Goal: Book appointment/travel/reservation

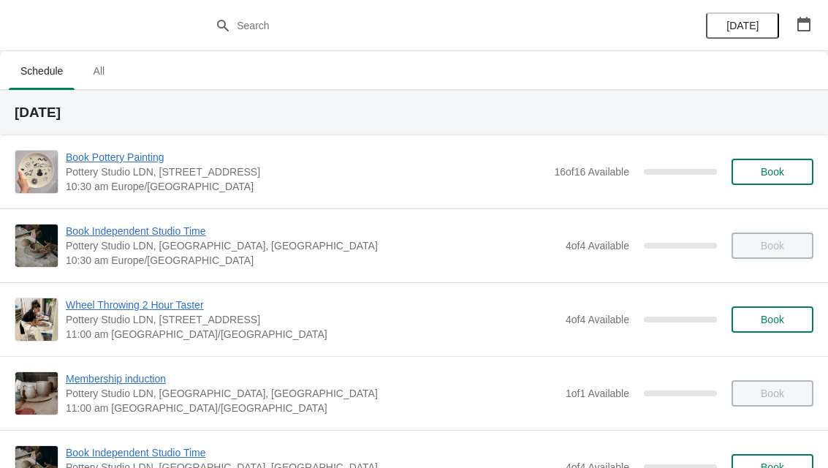
click at [809, 19] on icon "button" at bounding box center [803, 24] width 13 height 15
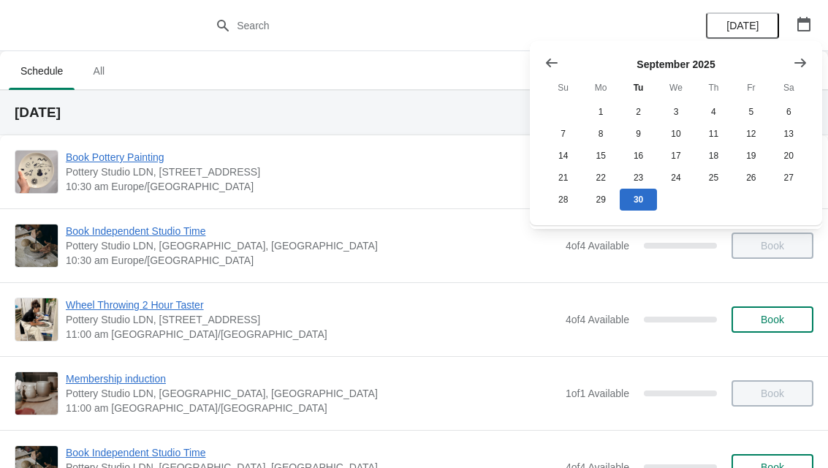
click at [794, 56] on icon "Show next month, October 2025" at bounding box center [800, 63] width 15 height 15
click at [787, 107] on button "4" at bounding box center [788, 112] width 37 height 22
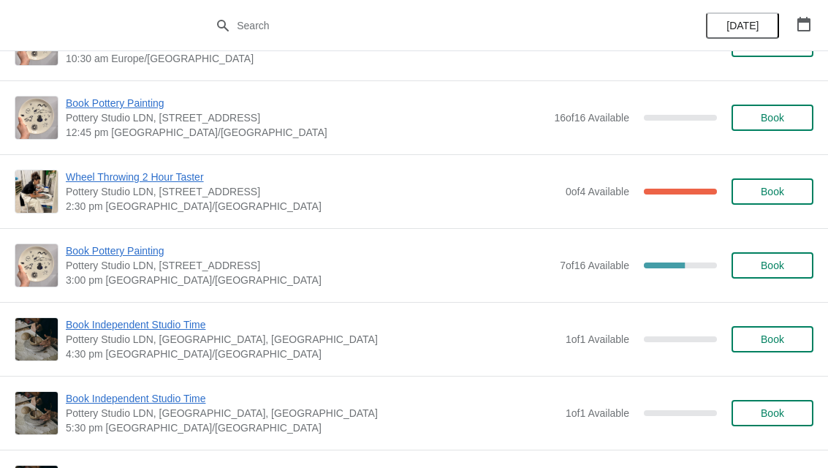
scroll to position [129, 0]
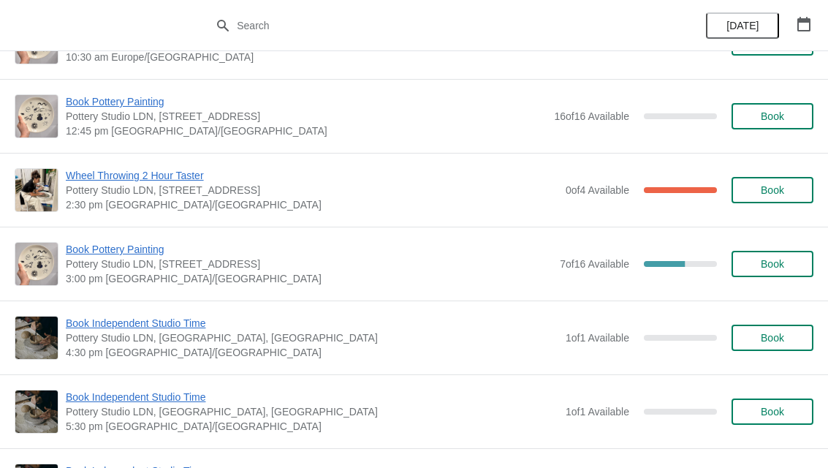
click at [765, 255] on button "Book" at bounding box center [772, 264] width 82 height 26
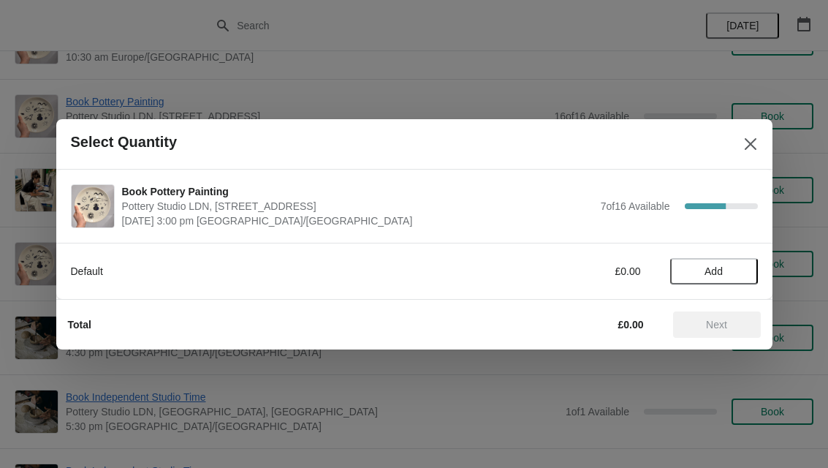
click at [724, 266] on span "Add" at bounding box center [713, 271] width 61 height 12
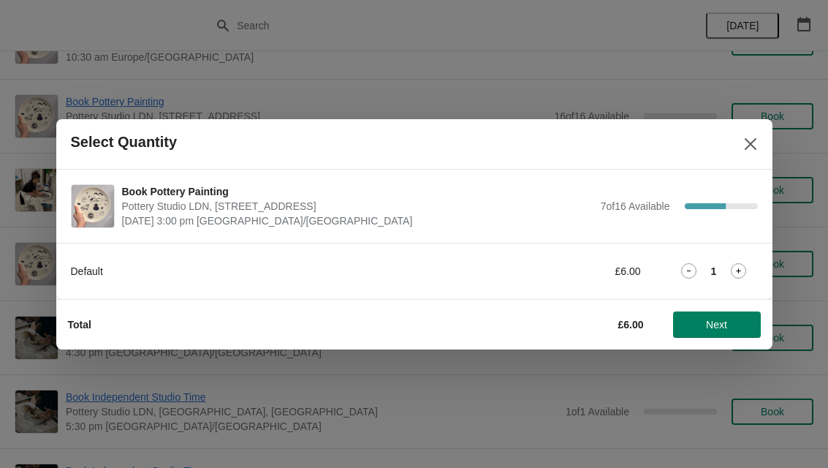
click at [736, 321] on span "Next" at bounding box center [717, 325] width 64 height 12
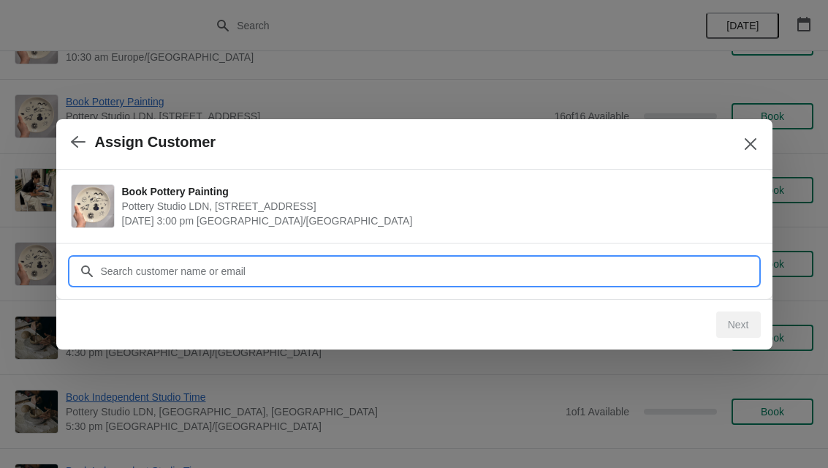
click at [410, 263] on input "Customer" at bounding box center [429, 271] width 658 height 26
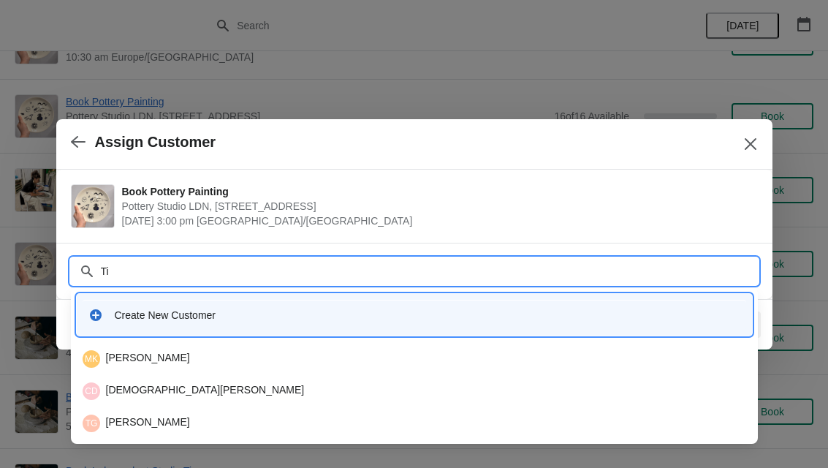
type input "Tia"
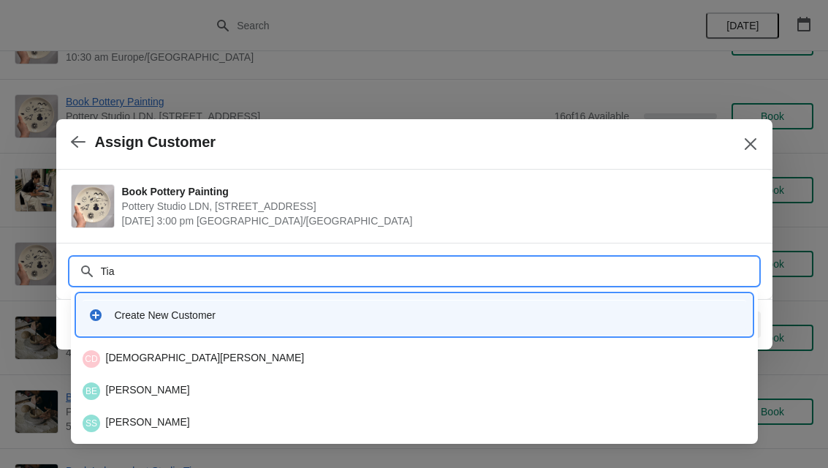
click at [475, 314] on div "Create New Customer" at bounding box center [427, 315] width 625 height 15
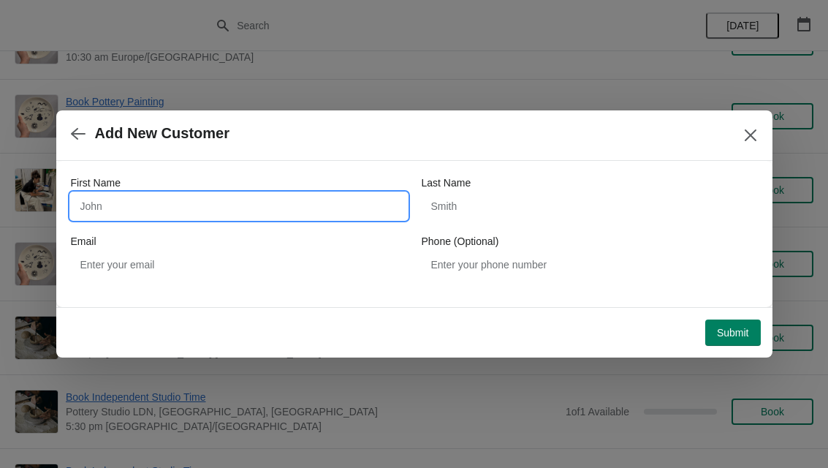
click at [248, 204] on input "First Name" at bounding box center [239, 206] width 336 height 26
type input "Tia"
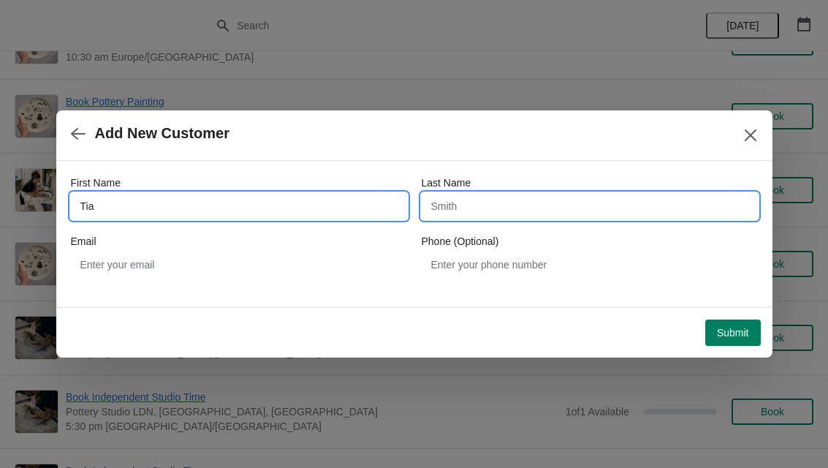
click at [569, 203] on input "Last Name" at bounding box center [590, 206] width 336 height 26
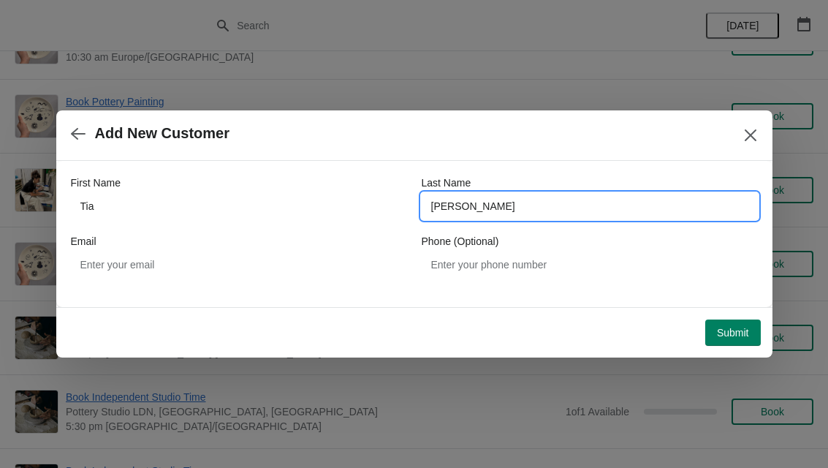
type input "Ramlakhan"
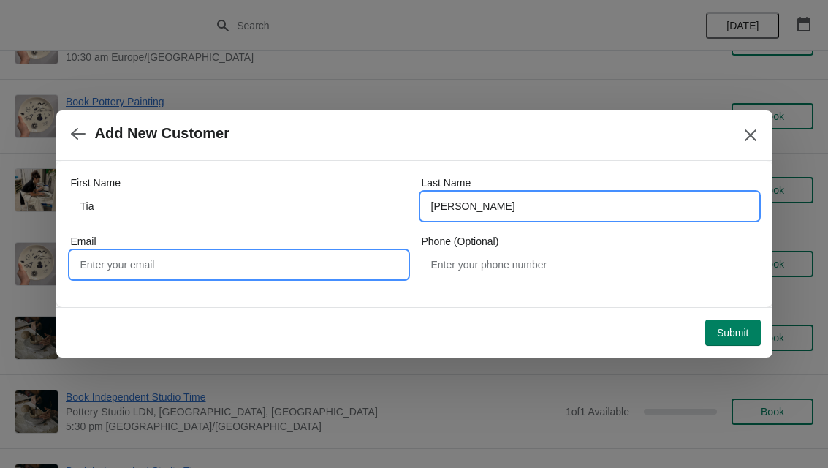
click at [332, 252] on input "Email" at bounding box center [239, 264] width 336 height 26
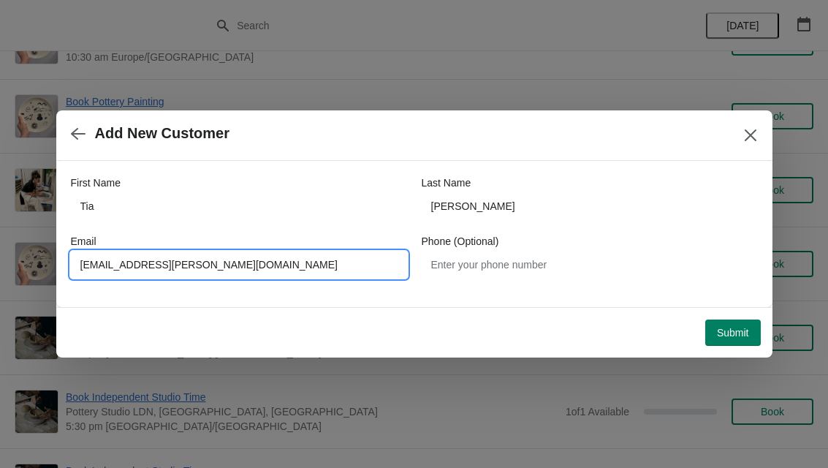
type input "Tia.ramlakhan@outlook.com"
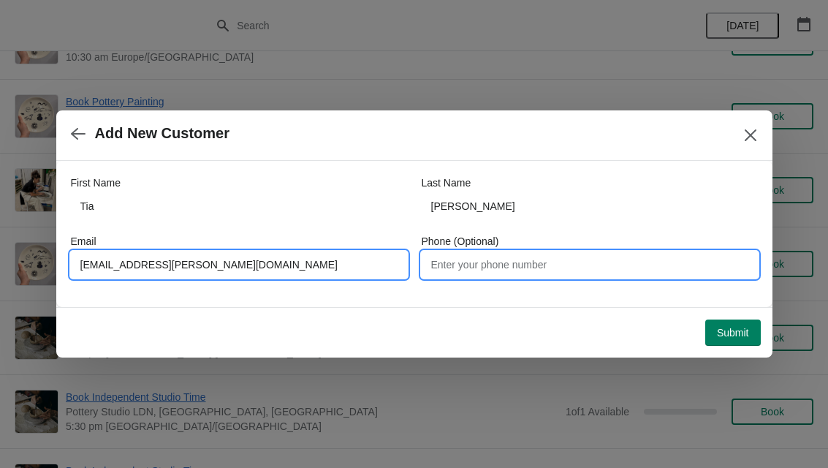
click at [582, 254] on input "Phone (Optional)" at bounding box center [590, 264] width 336 height 26
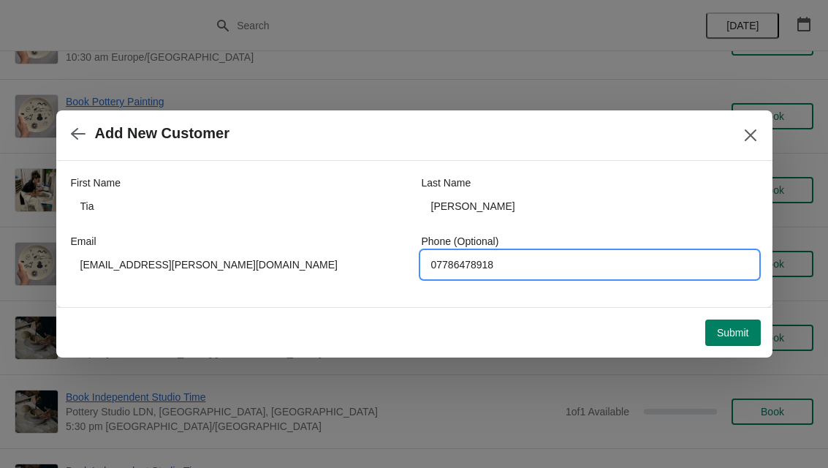
type input "07786478918"
click at [742, 327] on span "Submit" at bounding box center [733, 333] width 32 height 12
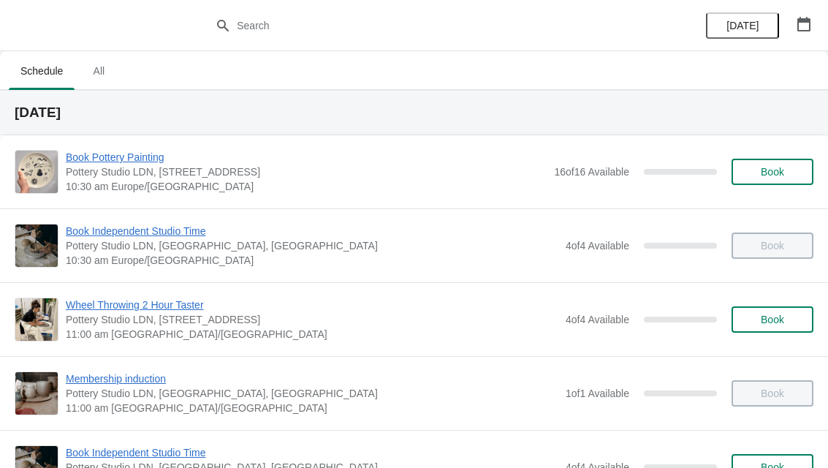
click at [804, 19] on icon "button" at bounding box center [803, 24] width 13 height 15
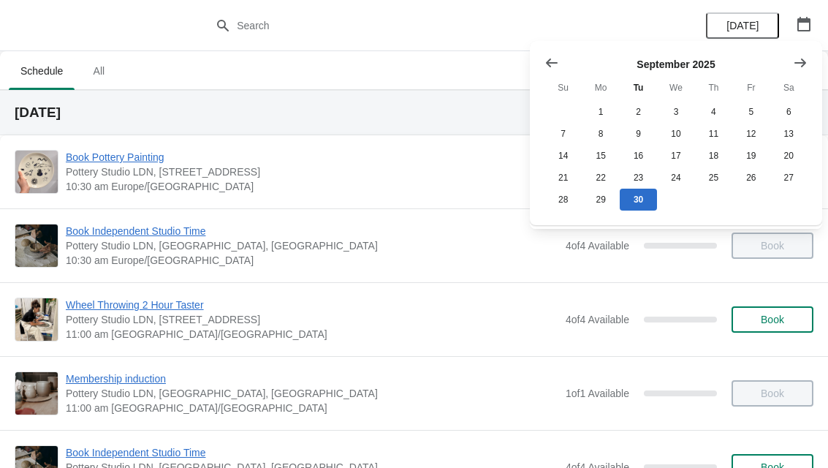
click at [801, 69] on icon "Show next month, October 2025" at bounding box center [800, 63] width 15 height 15
click at [791, 106] on button "4" at bounding box center [788, 112] width 37 height 22
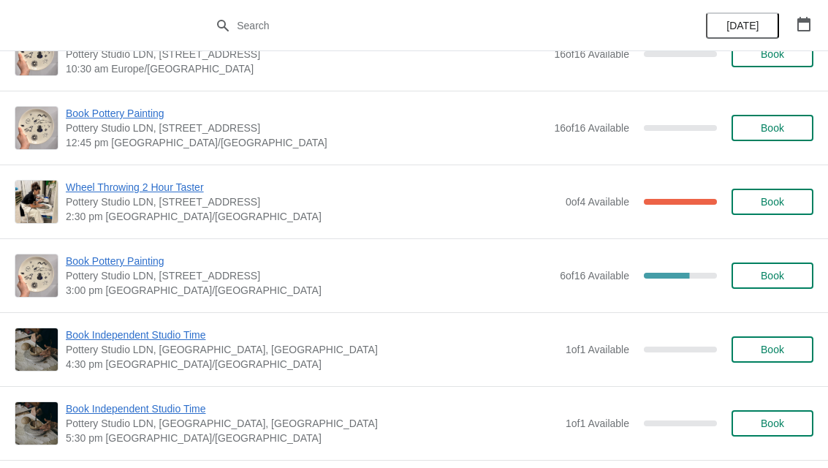
scroll to position [136, 0]
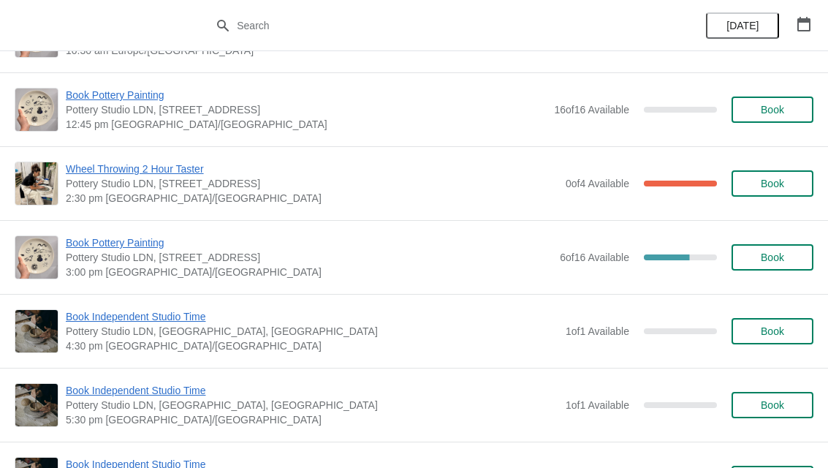
click at [782, 261] on span "Book" at bounding box center [772, 257] width 23 height 12
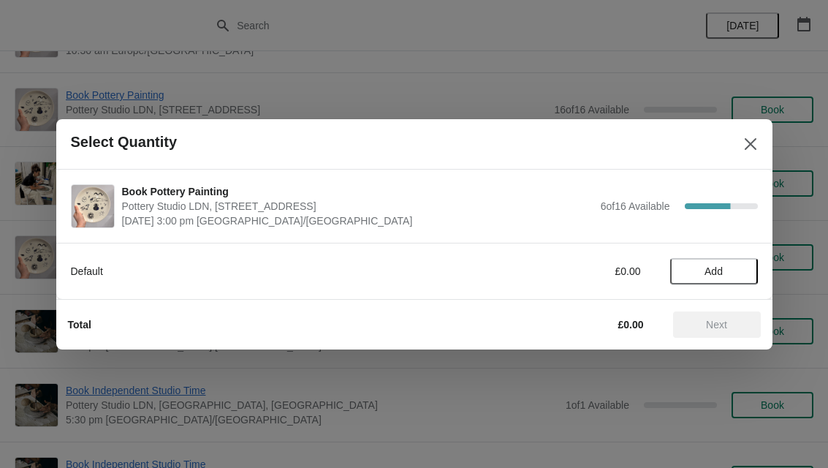
click at [724, 263] on button "Add" at bounding box center [714, 271] width 88 height 26
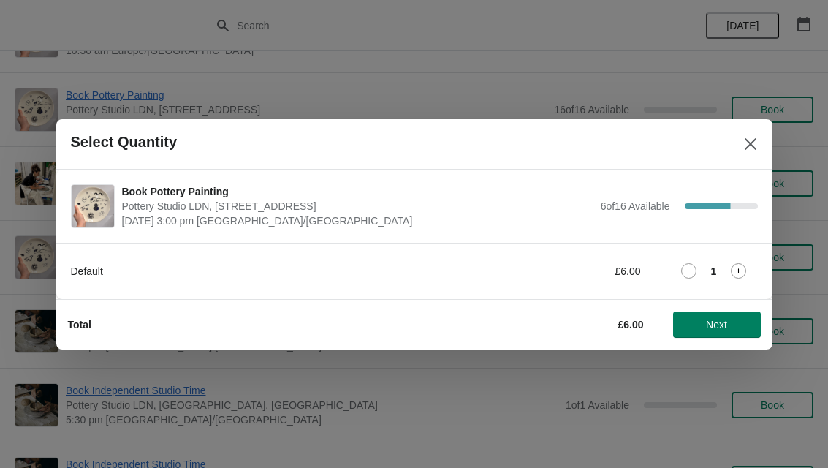
click at [732, 325] on span "Next" at bounding box center [717, 325] width 64 height 12
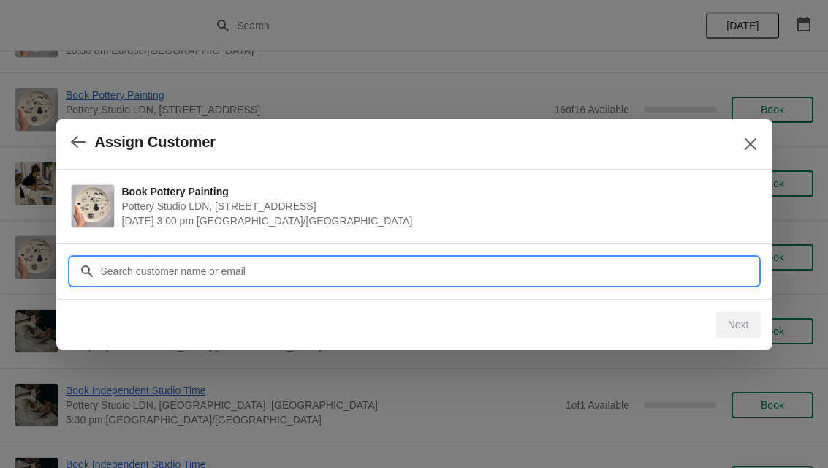
click at [473, 267] on input "Customer" at bounding box center [429, 271] width 658 height 26
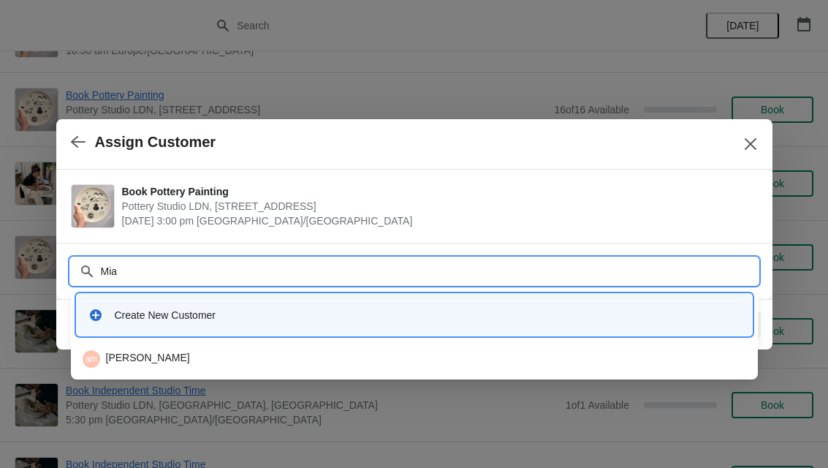
type input "Mia"
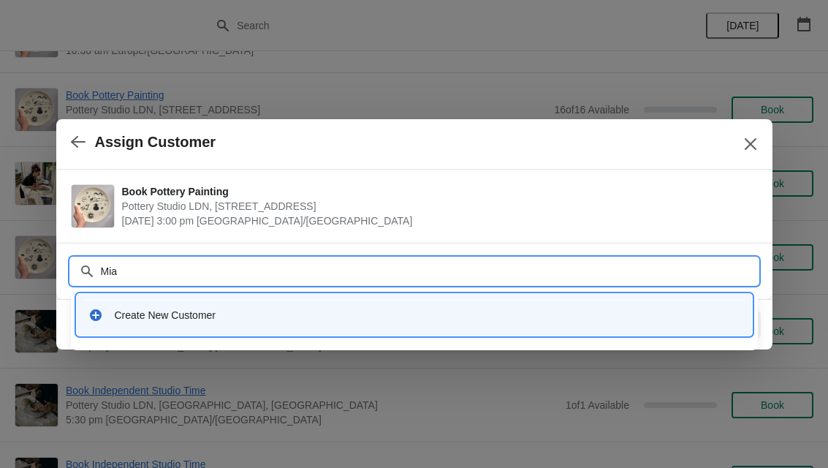
click at [264, 306] on div "Create New Customer" at bounding box center [414, 315] width 663 height 30
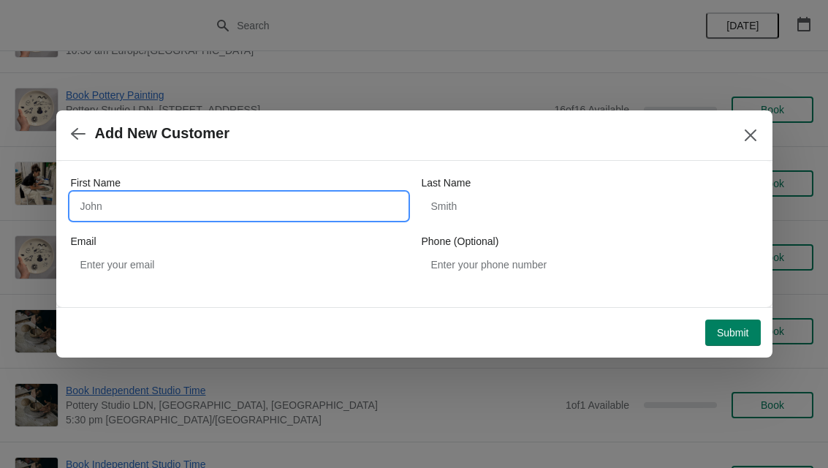
click at [235, 194] on input "First Name" at bounding box center [239, 206] width 336 height 26
type input "Mis"
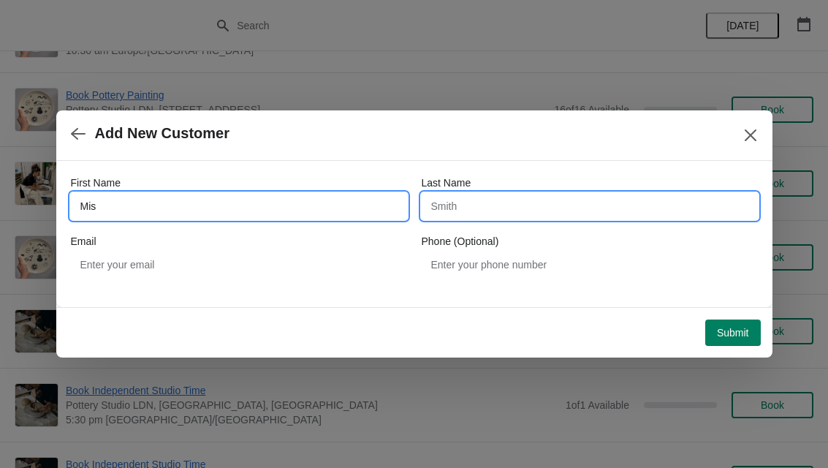
click at [557, 199] on input "Last Name" at bounding box center [590, 206] width 336 height 26
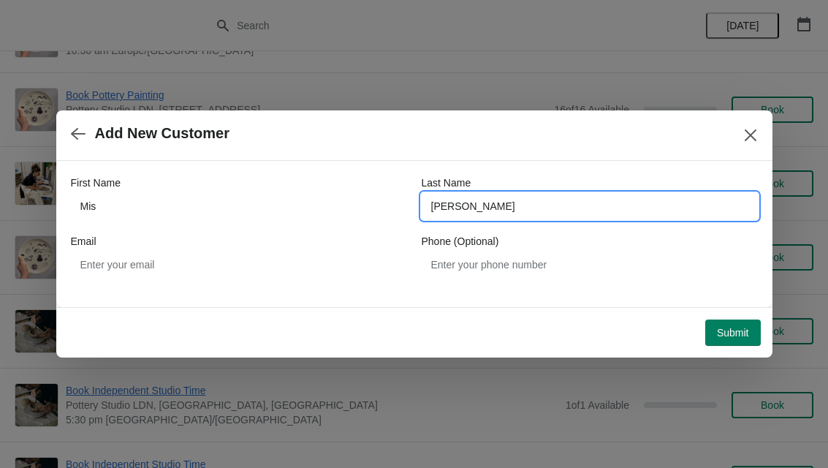
type input "[PERSON_NAME]"
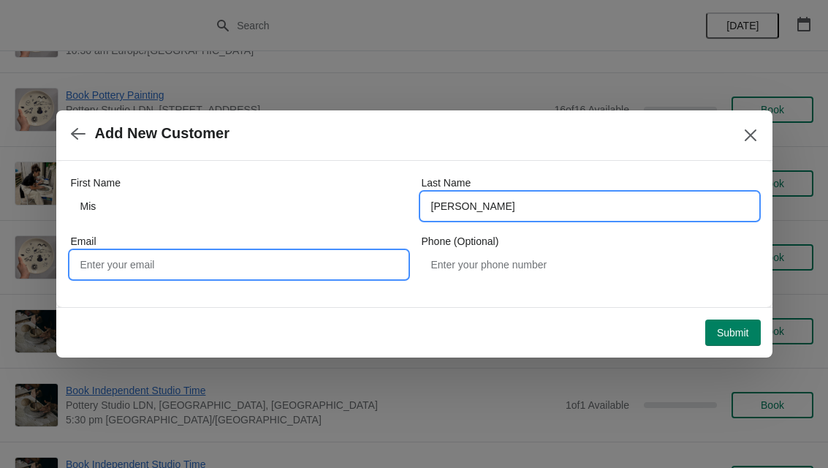
click at [335, 251] on input "Email" at bounding box center [239, 264] width 336 height 26
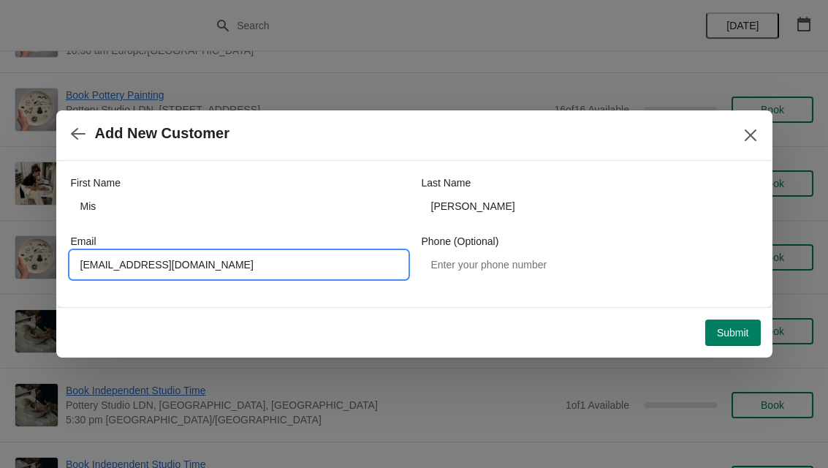
type input "[EMAIL_ADDRESS][DOMAIN_NAME]"
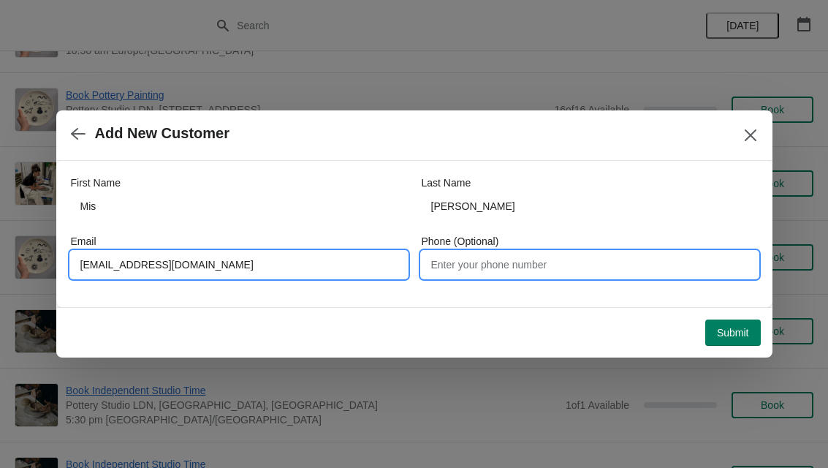
click at [598, 259] on input "Phone (Optional)" at bounding box center [590, 264] width 336 height 26
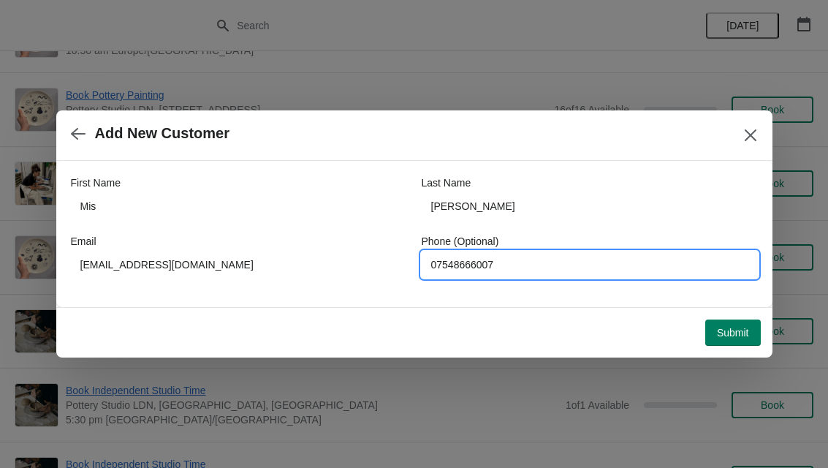
type input "07548666007"
click at [744, 328] on span "Submit" at bounding box center [733, 333] width 32 height 12
